Goal: Task Accomplishment & Management: Use online tool/utility

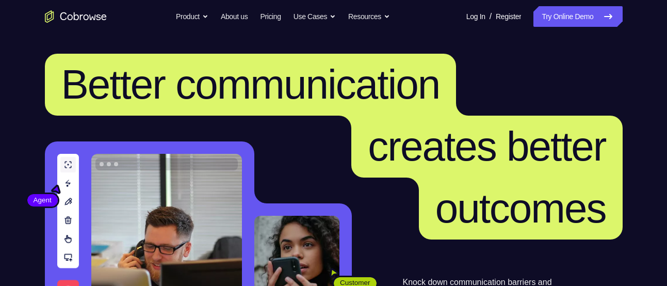
click at [575, 30] on nav "Go back Powerful, Flexible and Trustworthy. Avoid all extra friction for both A…" at bounding box center [333, 16] width 667 height 33
click at [581, 23] on link "Try Online Demo" at bounding box center [578, 16] width 89 height 21
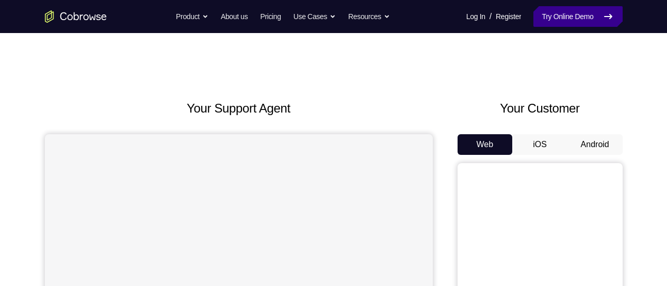
click at [564, 21] on link "Try Online Demo" at bounding box center [578, 16] width 89 height 21
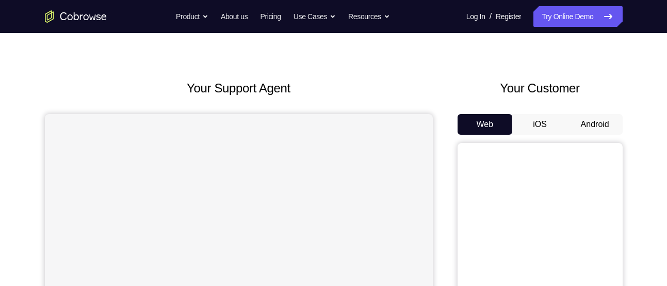
scroll to position [18, 0]
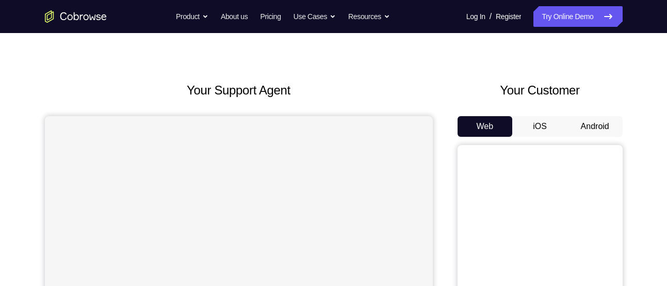
click at [594, 126] on button "Android" at bounding box center [595, 126] width 55 height 21
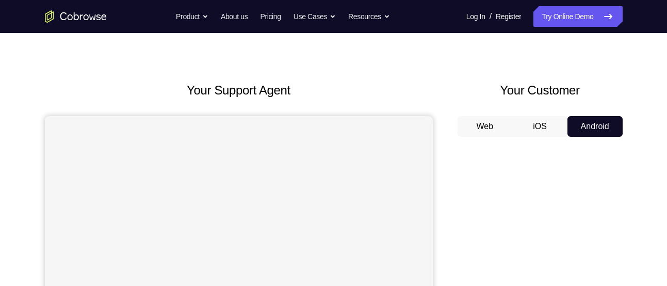
scroll to position [0, 0]
click at [594, 126] on button "Android" at bounding box center [595, 126] width 55 height 21
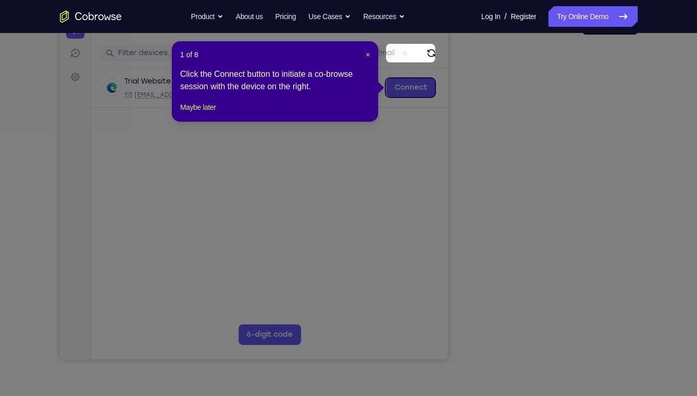
scroll to position [119, 0]
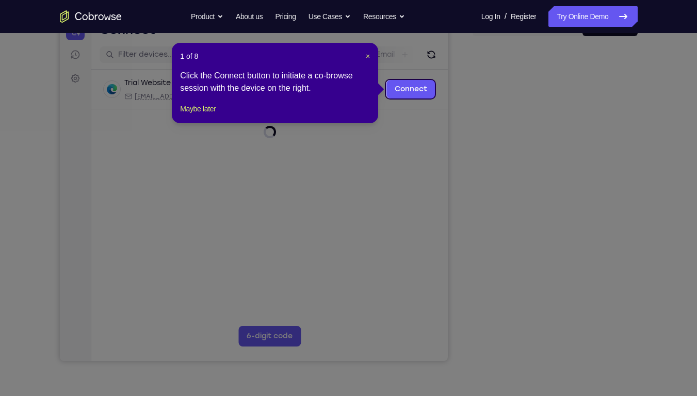
click at [570, 252] on icon at bounding box center [352, 198] width 705 height 396
click at [214, 115] on button "Maybe later" at bounding box center [198, 109] width 36 height 12
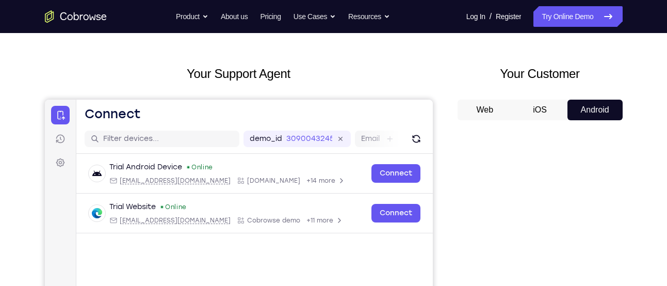
scroll to position [0, 0]
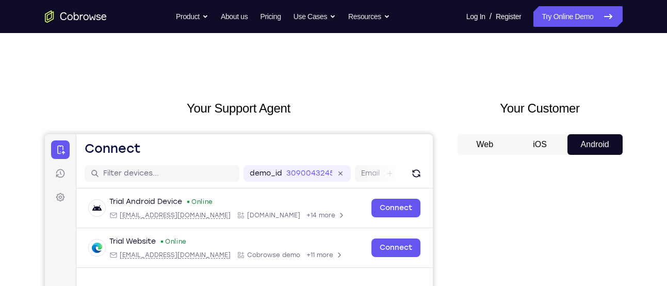
click at [490, 145] on button "Web" at bounding box center [485, 144] width 55 height 21
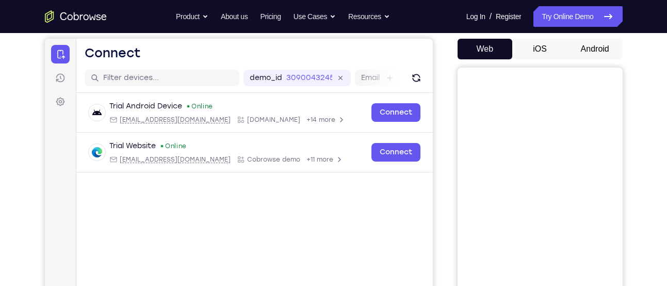
scroll to position [95, 0]
click at [67, 79] on link "Sessions" at bounding box center [60, 78] width 19 height 19
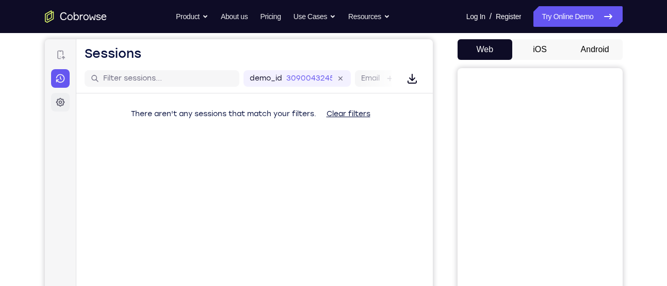
click at [66, 96] on link "Settings" at bounding box center [60, 102] width 19 height 19
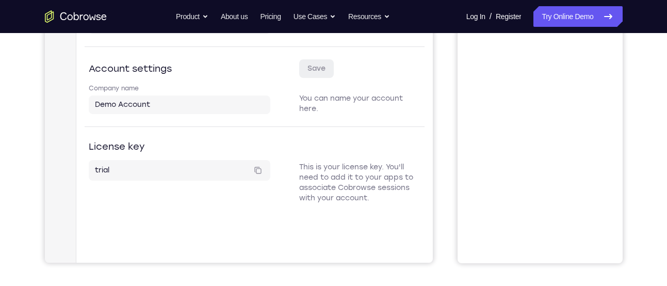
scroll to position [217, 0]
click at [159, 177] on div "trial Copied!" at bounding box center [178, 171] width 169 height 12
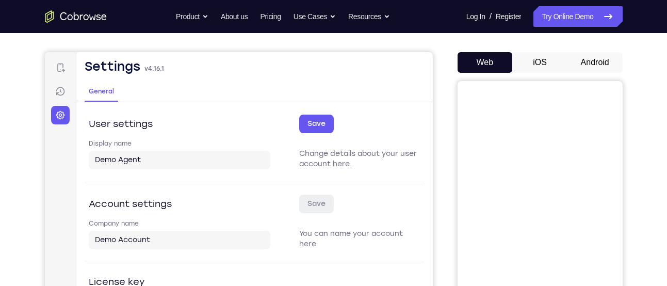
scroll to position [83, 0]
click at [58, 68] on icon at bounding box center [60, 67] width 10 height 10
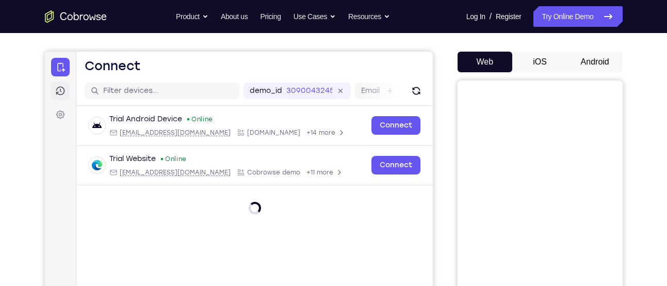
click at [60, 97] on link "Sessions" at bounding box center [60, 91] width 19 height 19
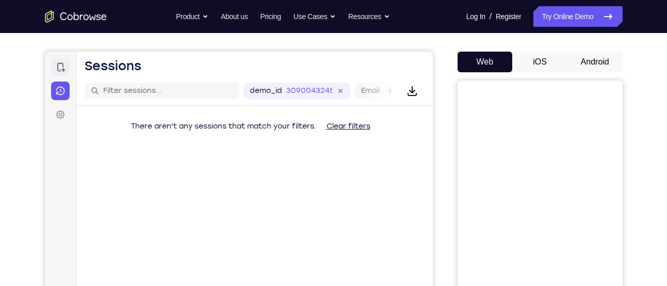
click at [59, 72] on icon at bounding box center [60, 67] width 10 height 10
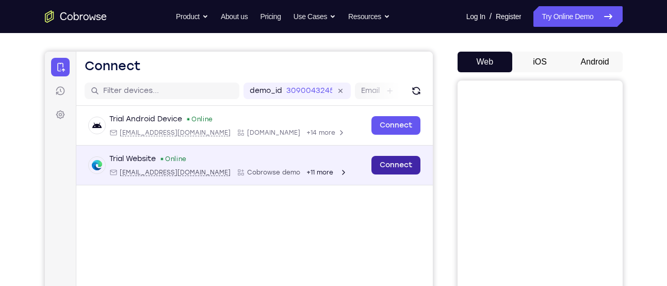
click at [398, 162] on link "Connect" at bounding box center [395, 165] width 49 height 19
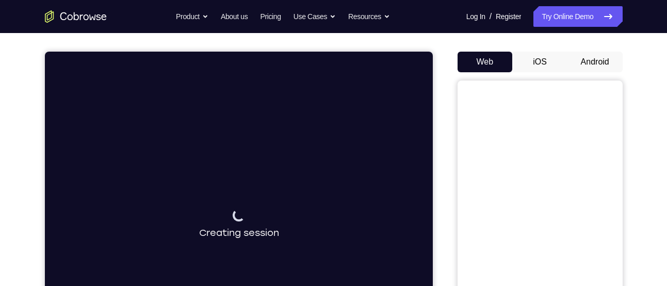
scroll to position [169, 0]
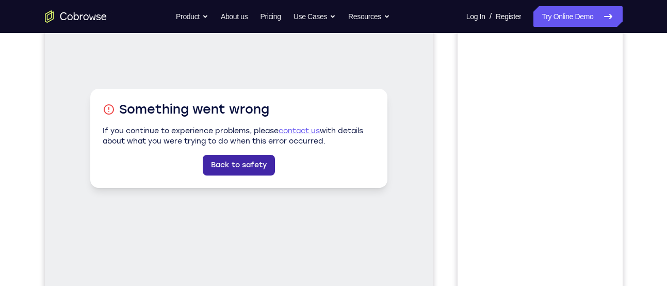
click at [254, 164] on link "Back to safety" at bounding box center [238, 165] width 72 height 21
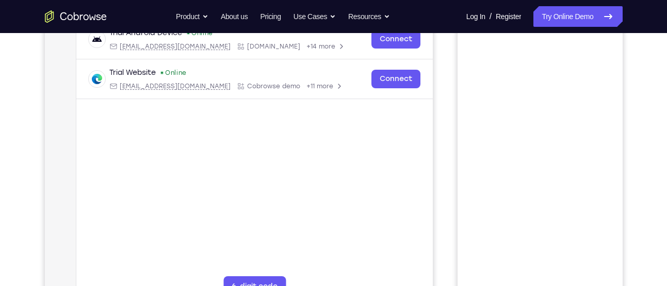
scroll to position [133, 0]
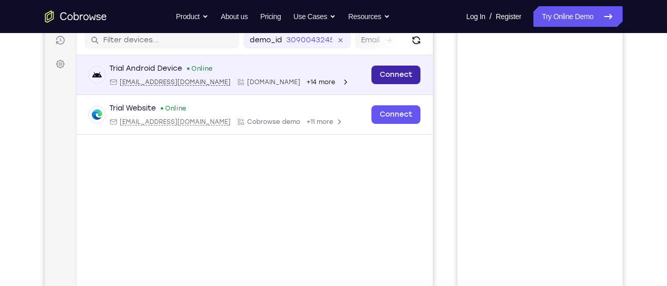
click at [391, 73] on link "Connect" at bounding box center [395, 75] width 49 height 19
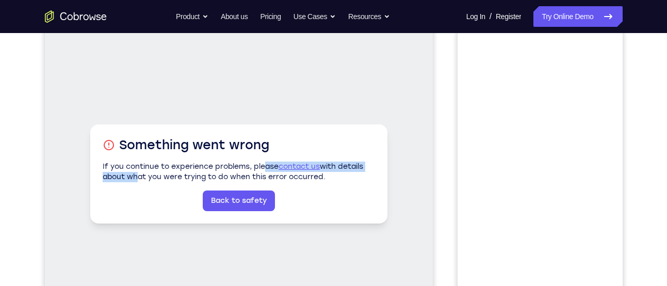
drag, startPoint x: 133, startPoint y: 172, endPoint x: 264, endPoint y: 159, distance: 131.3
click at [264, 159] on div "Something went wrong If you continue to experience problems, please contact us …" at bounding box center [238, 173] width 297 height 99
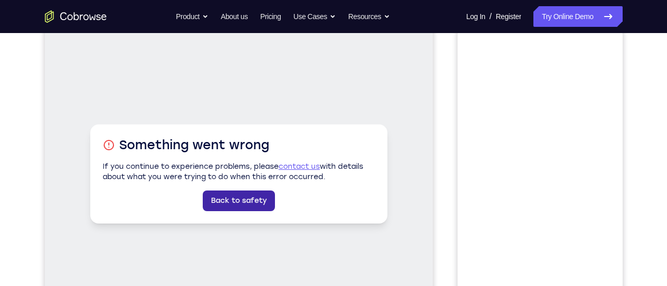
click at [233, 205] on link "Back to safety" at bounding box center [238, 200] width 72 height 21
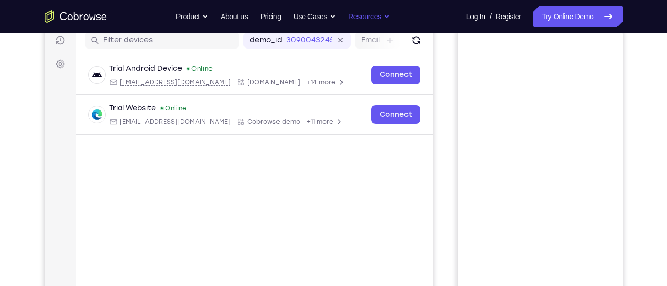
click at [356, 8] on button "Resources" at bounding box center [369, 16] width 42 height 21
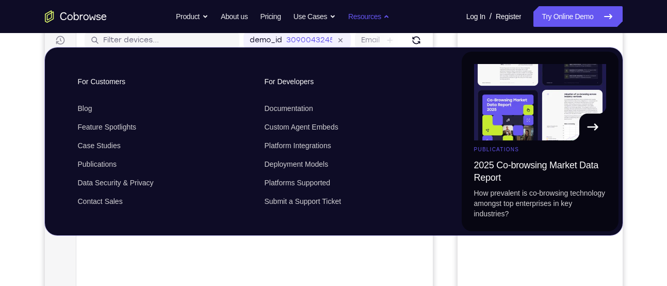
click at [356, 8] on button "Resources" at bounding box center [369, 16] width 42 height 21
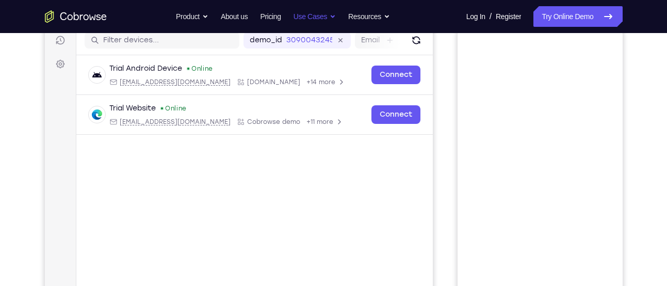
click at [306, 14] on button "Use Cases" at bounding box center [315, 16] width 42 height 21
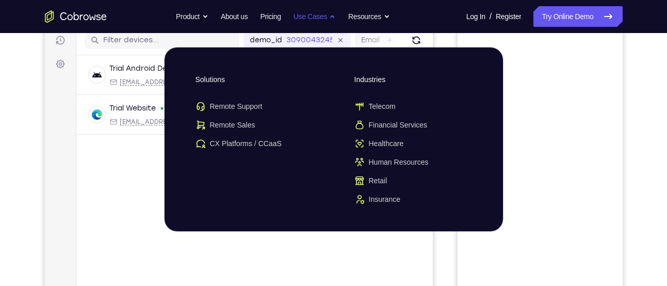
click at [306, 14] on button "Use Cases" at bounding box center [315, 16] width 42 height 21
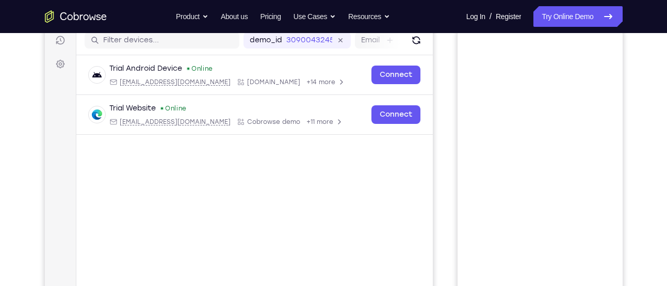
click at [95, 15] on icon "Go to the home page" at bounding box center [92, 16] width 7 height 5
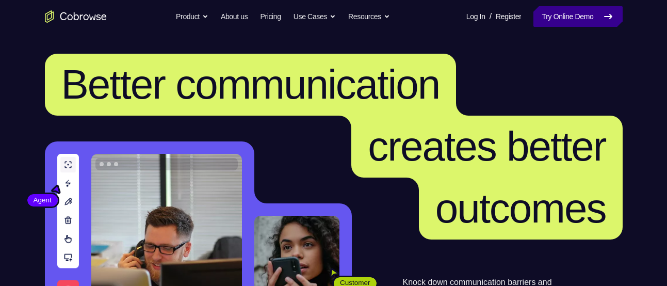
click at [562, 25] on link "Try Online Demo" at bounding box center [578, 16] width 89 height 21
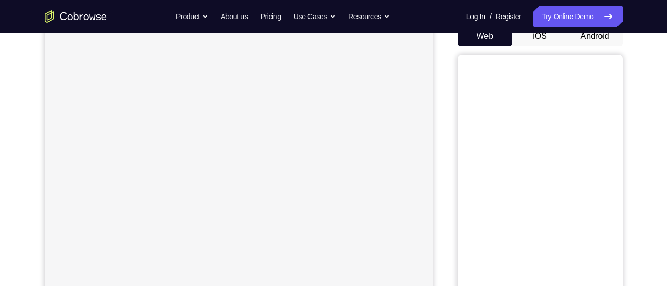
scroll to position [109, 0]
click at [583, 37] on button "Android" at bounding box center [595, 35] width 55 height 21
click at [558, 41] on button "iOS" at bounding box center [540, 35] width 55 height 21
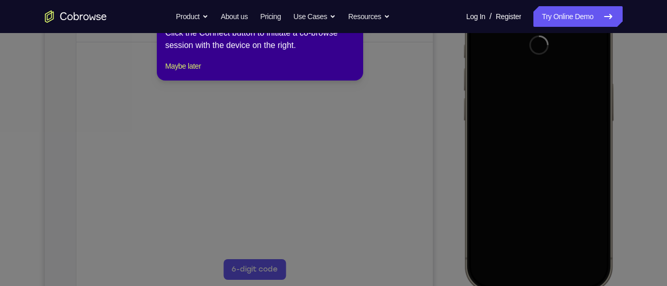
scroll to position [186, 0]
click at [183, 72] on button "Maybe later" at bounding box center [183, 66] width 36 height 12
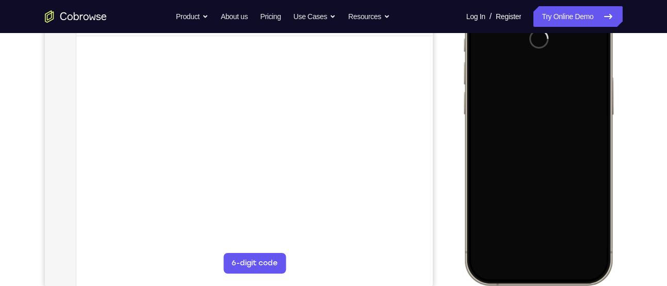
scroll to position [195, 0]
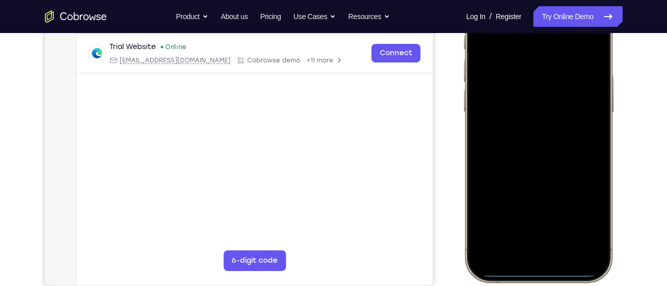
drag, startPoint x: 532, startPoint y: 275, endPoint x: 530, endPoint y: 102, distance: 172.9
click at [530, 102] on div at bounding box center [538, 129] width 136 height 295
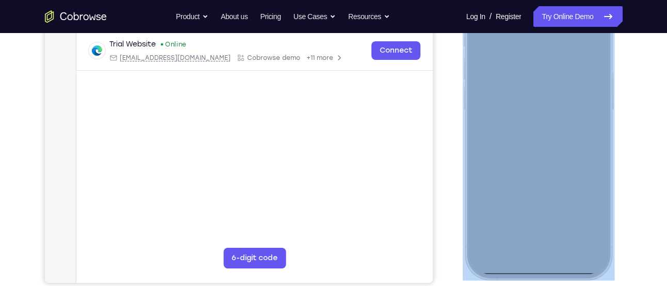
click at [551, 273] on div at bounding box center [538, 127] width 152 height 307
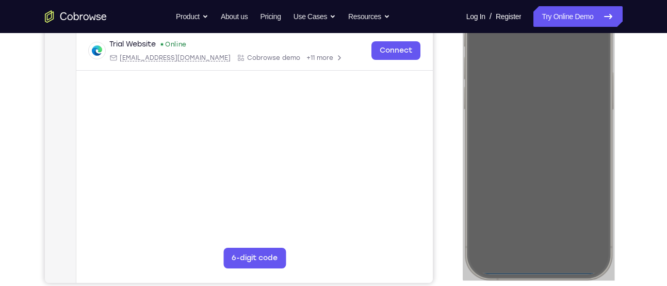
click at [643, 233] on div "Your Support Agent Your Customer Web iOS Android Next Steps We’d be happy to gi…" at bounding box center [334, 176] width 661 height 681
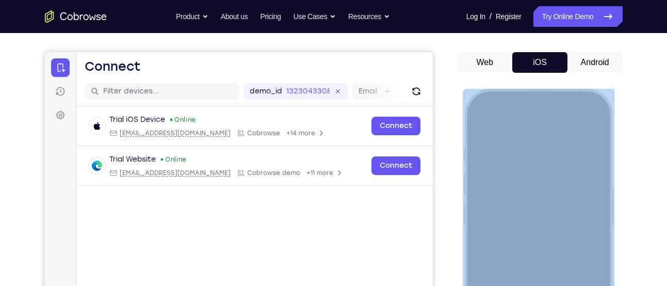
scroll to position [79, 0]
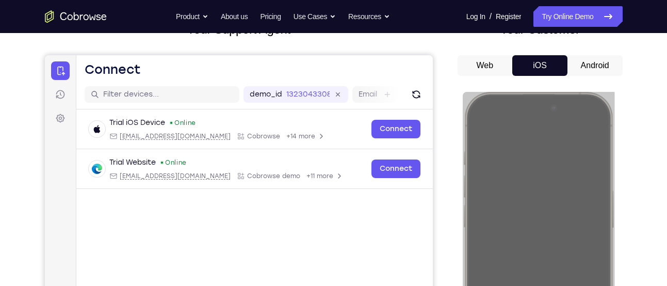
click at [588, 59] on button "Android" at bounding box center [595, 65] width 55 height 21
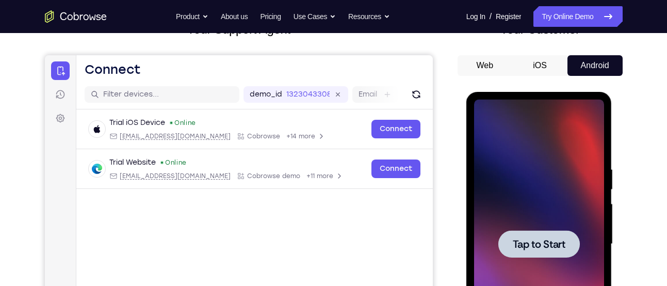
click at [538, 239] on span "Tap to Start" at bounding box center [539, 244] width 53 height 10
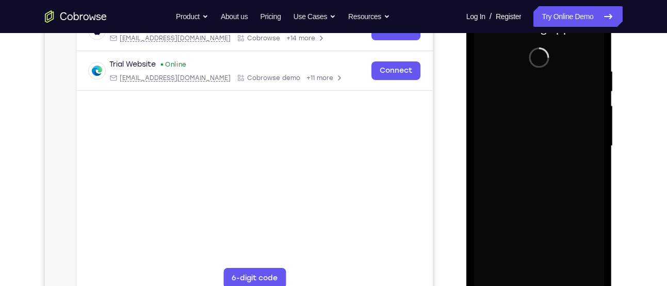
scroll to position [178, 0]
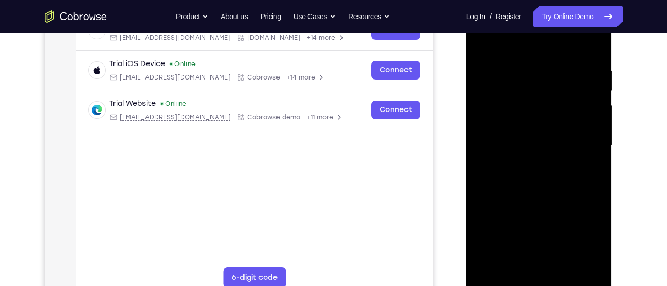
click at [538, 279] on div at bounding box center [539, 145] width 130 height 289
click at [574, 229] on div at bounding box center [539, 145] width 130 height 289
click at [583, 236] on div at bounding box center [539, 145] width 130 height 289
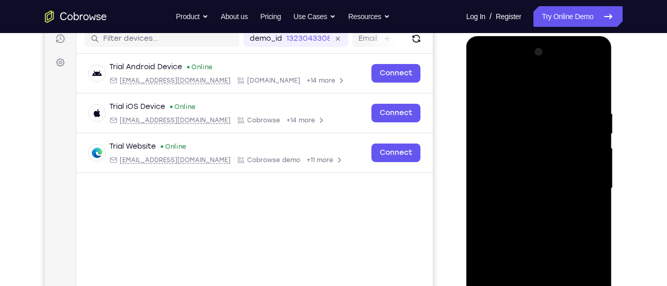
scroll to position [134, 0]
click at [529, 86] on div at bounding box center [539, 188] width 130 height 289
click at [588, 180] on div at bounding box center [539, 188] width 130 height 289
click at [528, 209] on div at bounding box center [539, 188] width 130 height 289
click at [551, 165] on div at bounding box center [539, 188] width 130 height 289
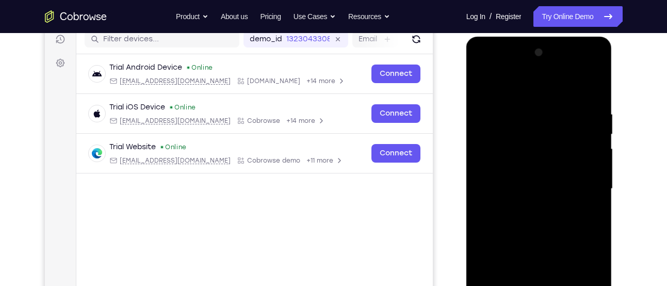
click at [545, 180] on div at bounding box center [539, 188] width 130 height 289
click at [486, 187] on div at bounding box center [539, 188] width 130 height 289
click at [546, 183] on div at bounding box center [539, 188] width 130 height 289
drag, startPoint x: 563, startPoint y: 193, endPoint x: 519, endPoint y: 218, distance: 50.6
click at [519, 218] on div at bounding box center [539, 188] width 130 height 289
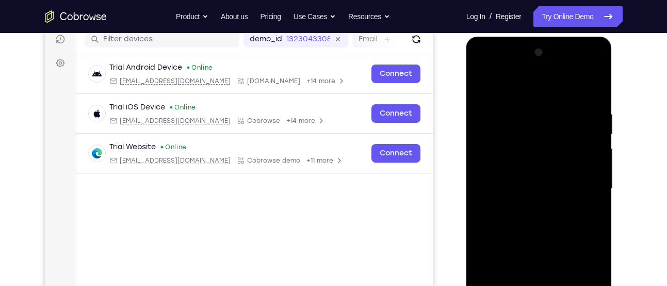
click at [527, 167] on div at bounding box center [539, 188] width 130 height 289
click at [558, 112] on div at bounding box center [539, 188] width 130 height 289
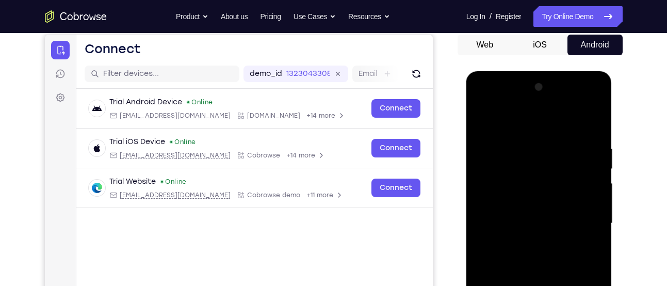
scroll to position [99, 0]
click at [531, 166] on div at bounding box center [539, 223] width 130 height 289
click at [527, 177] on div at bounding box center [539, 223] width 130 height 289
drag, startPoint x: 510, startPoint y: 184, endPoint x: 510, endPoint y: 230, distance: 45.9
click at [510, 230] on div at bounding box center [539, 223] width 130 height 289
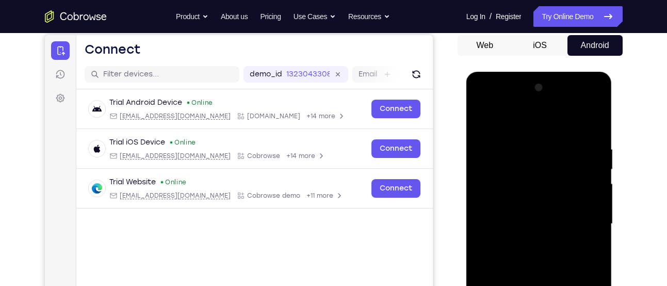
click at [537, 203] on div at bounding box center [539, 223] width 130 height 289
